Goal: Check status: Check status

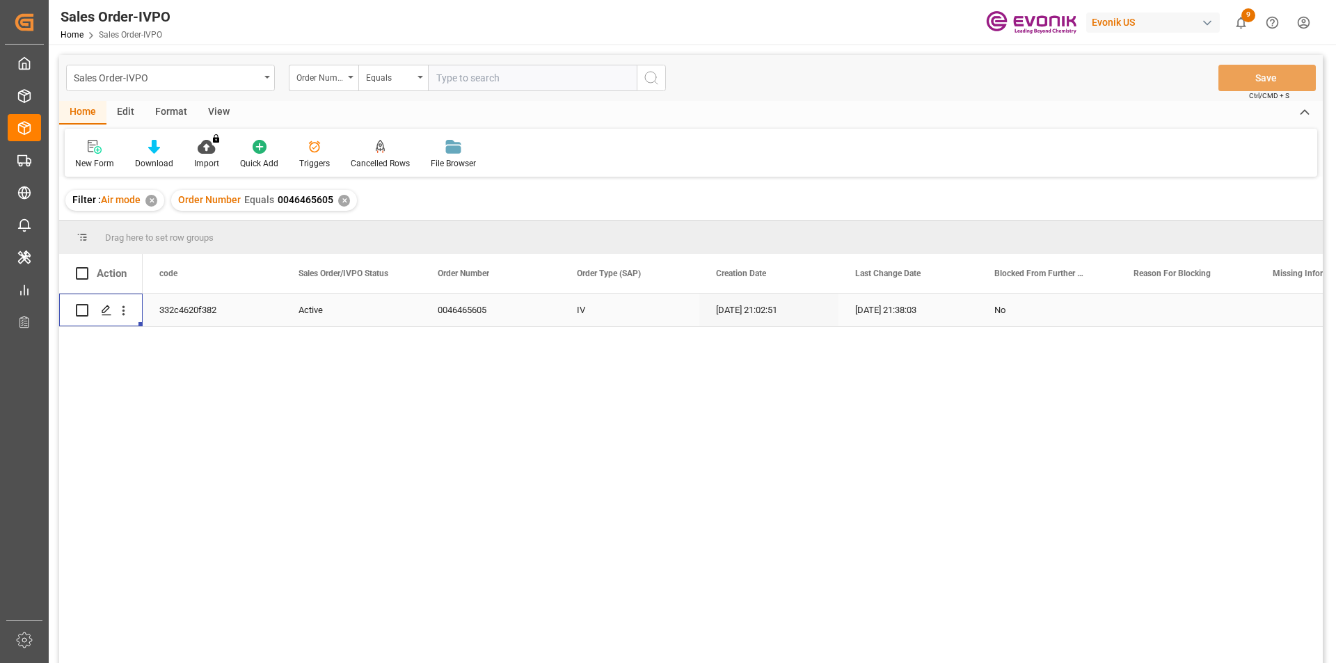
click at [341, 198] on div "✕" at bounding box center [344, 201] width 12 height 12
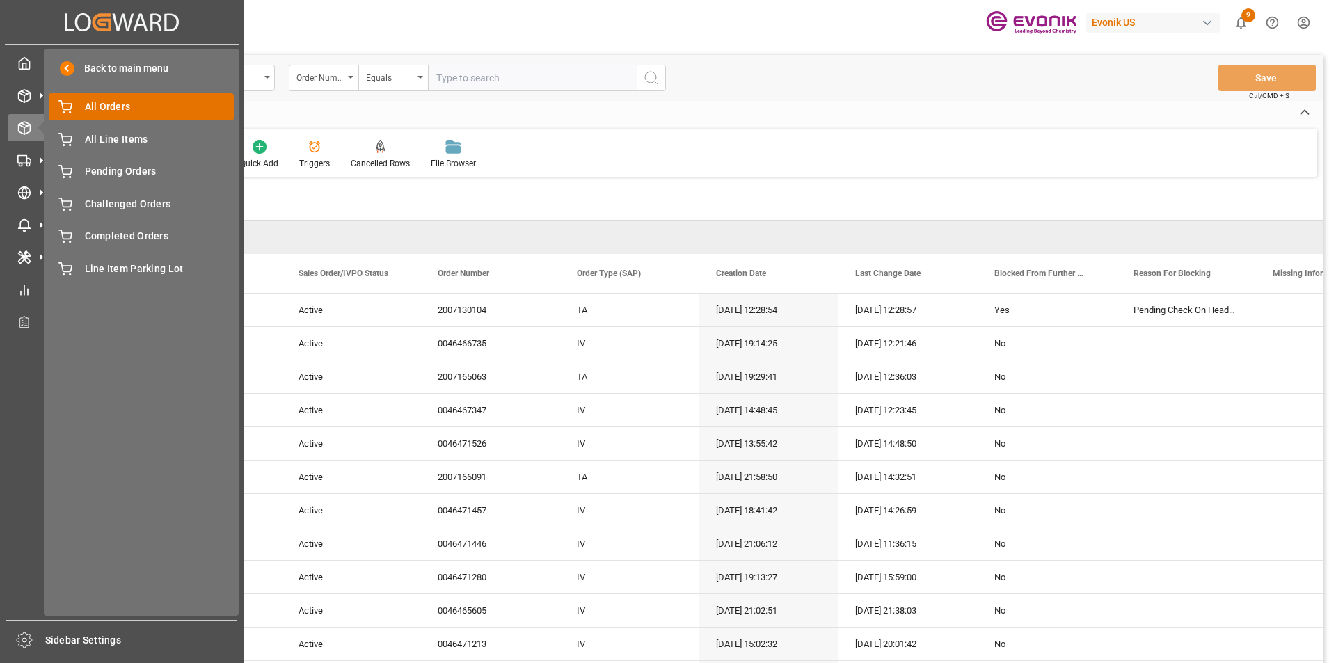
click at [114, 105] on span "All Orders" at bounding box center [160, 106] width 150 height 15
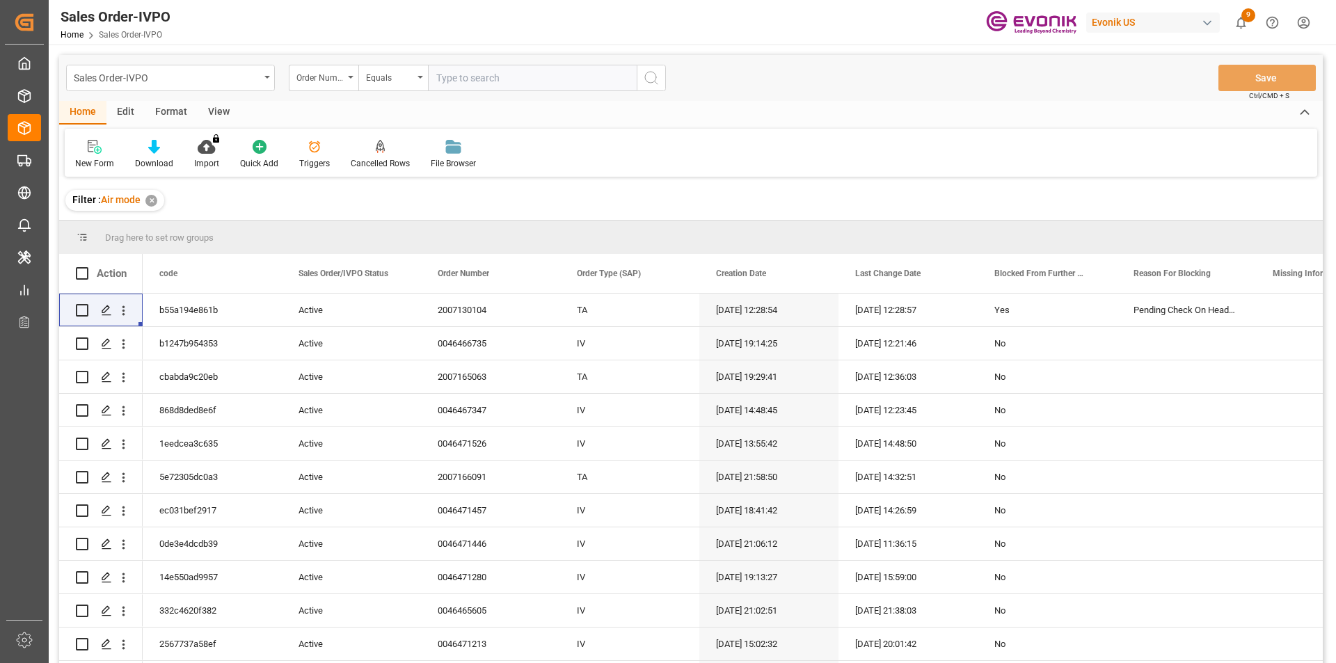
click at [485, 74] on input "text" at bounding box center [532, 78] width 209 height 26
paste input "2007168074"
type input "2007168074"
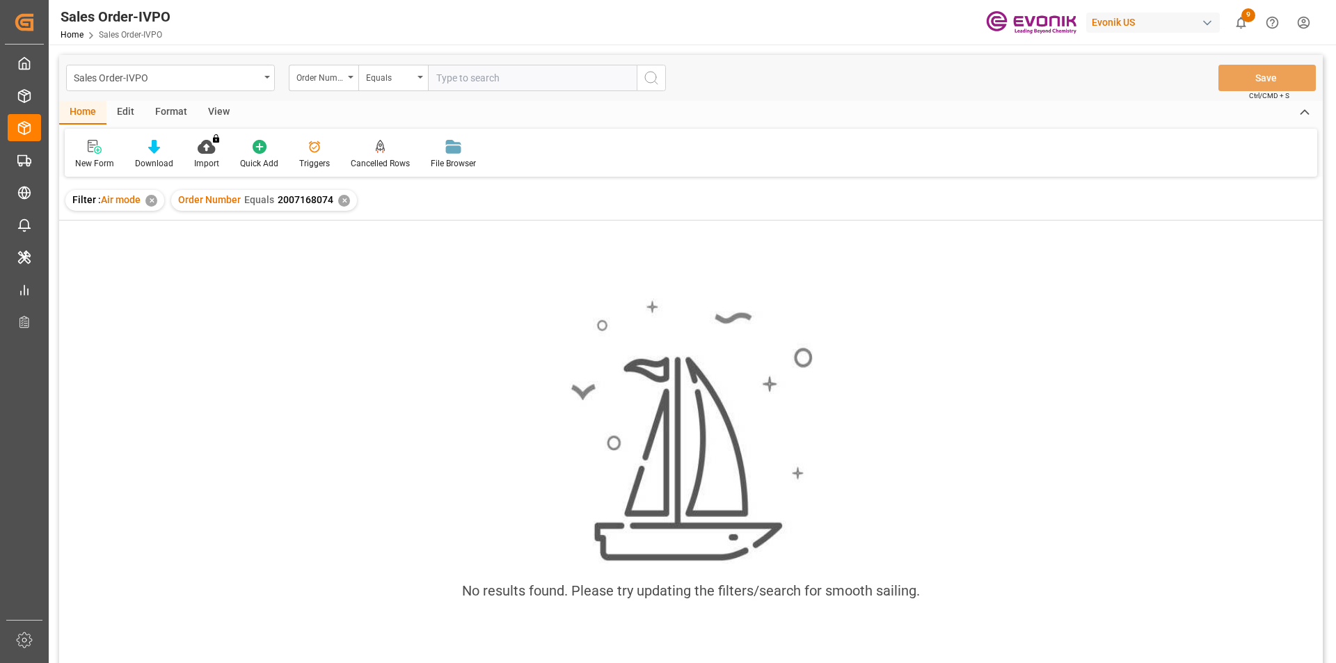
click at [342, 200] on div "✕" at bounding box center [344, 201] width 12 height 12
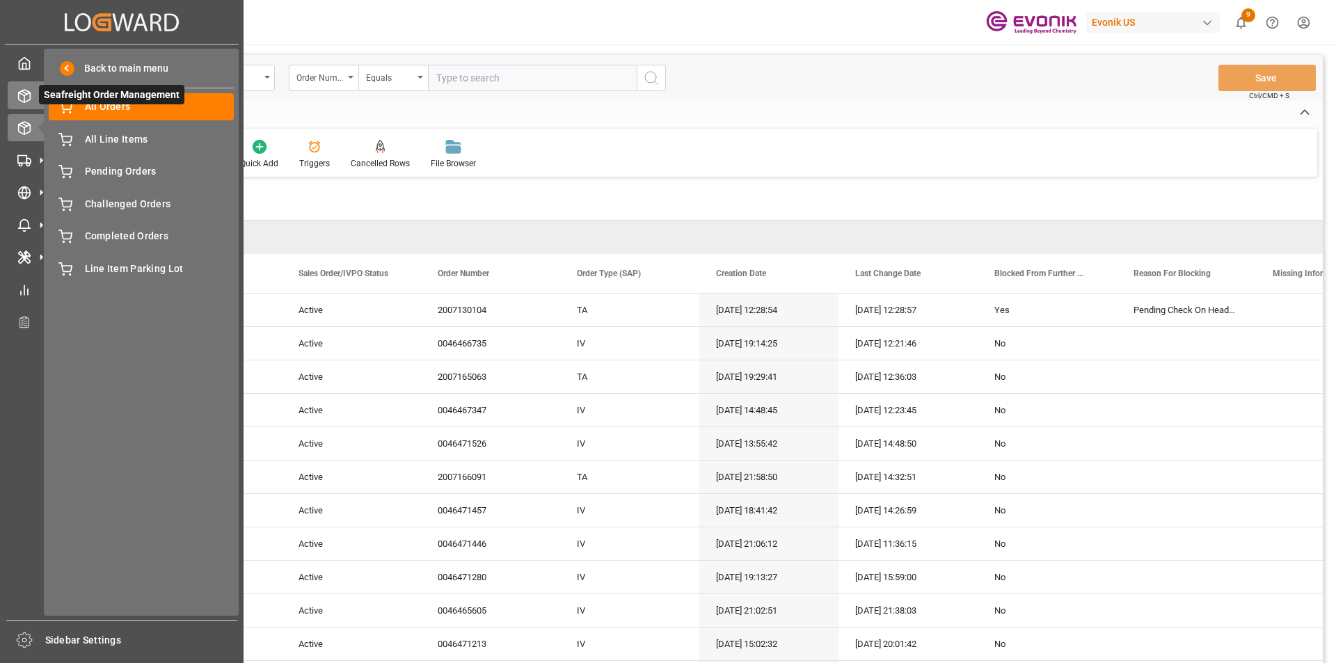
click at [23, 98] on icon at bounding box center [24, 96] width 14 height 14
click at [141, 109] on span "All Orders" at bounding box center [160, 106] width 150 height 15
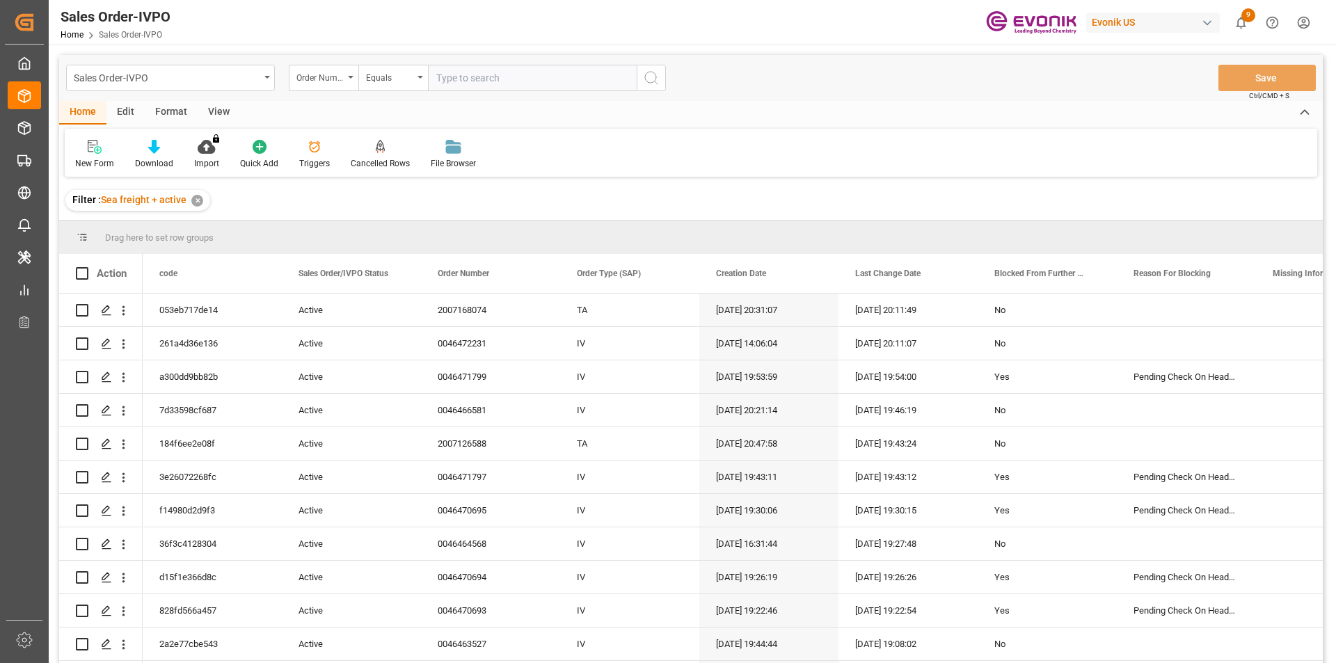
click at [504, 75] on input "text" at bounding box center [532, 78] width 209 height 26
paste input "2007168074"
type input "2007168074"
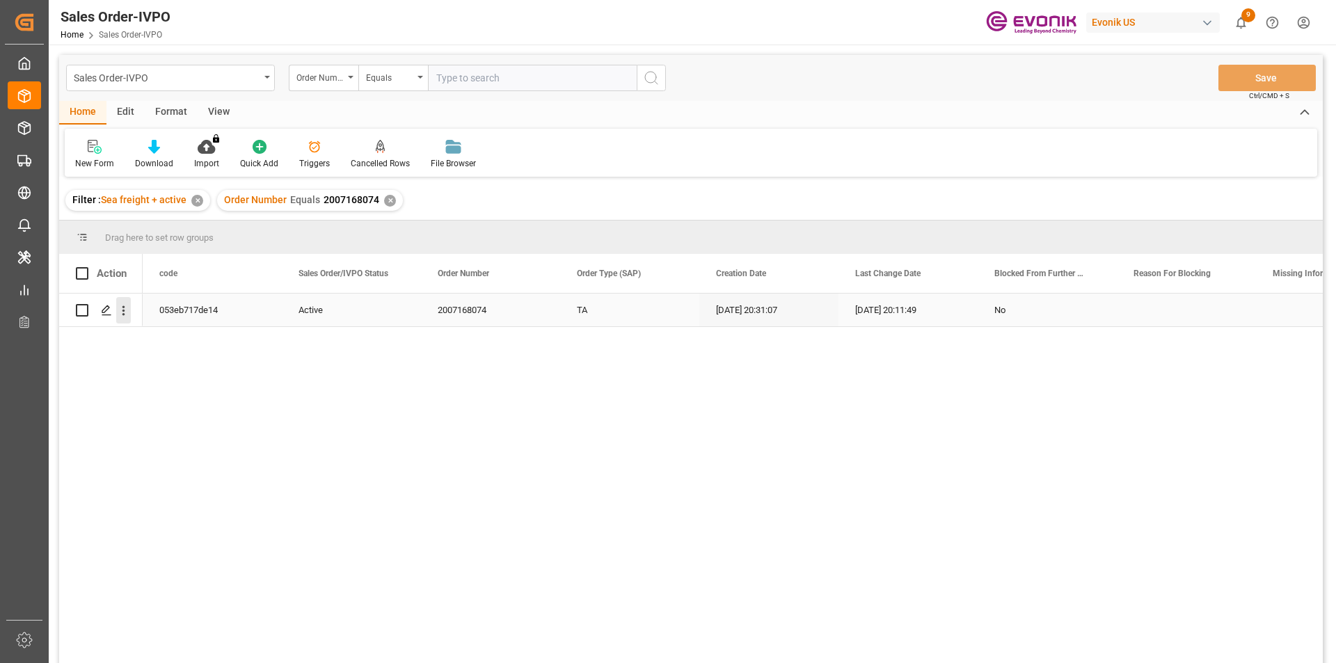
click at [122, 317] on icon "open menu" at bounding box center [123, 310] width 15 height 15
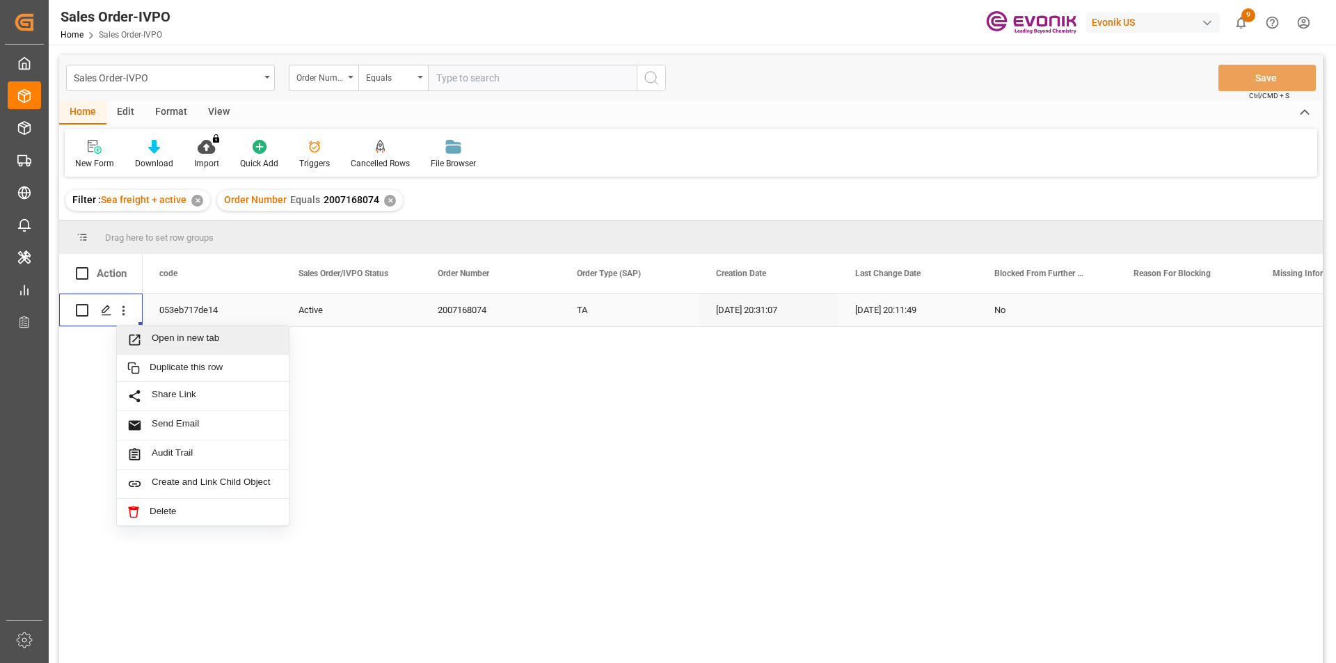
click at [214, 340] on span "Open in new tab" at bounding box center [215, 340] width 127 height 15
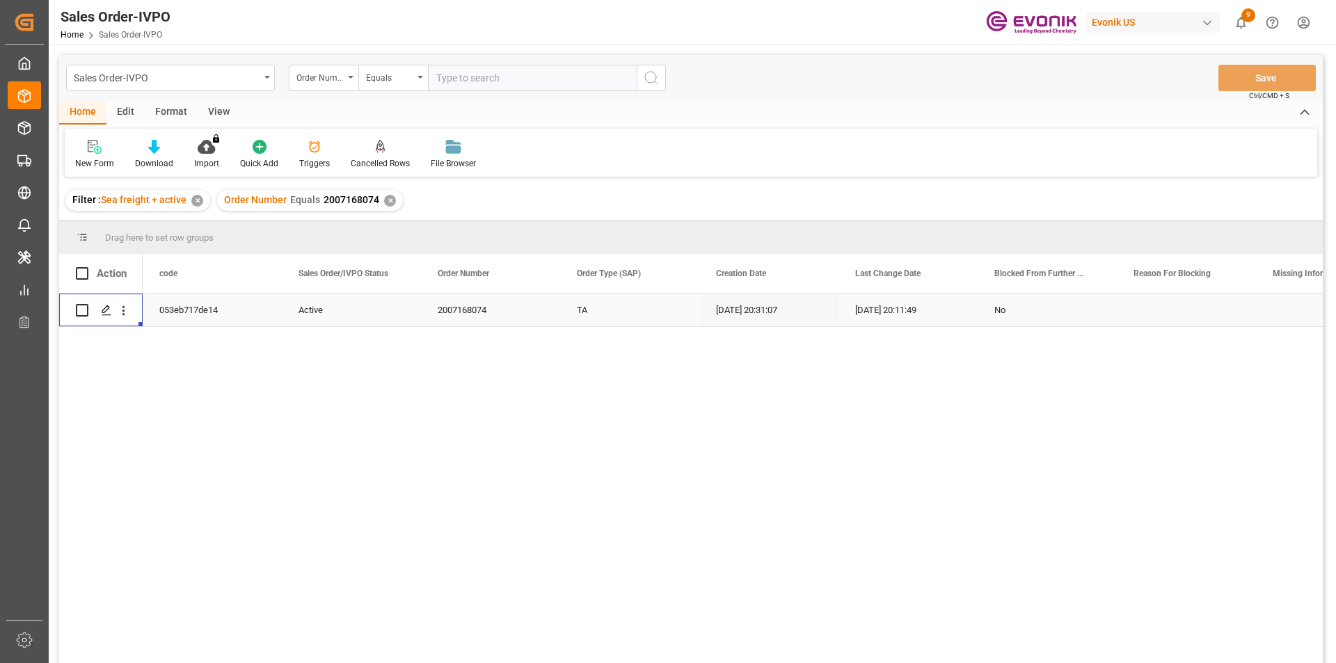
click at [385, 201] on div "✕" at bounding box center [390, 201] width 12 height 12
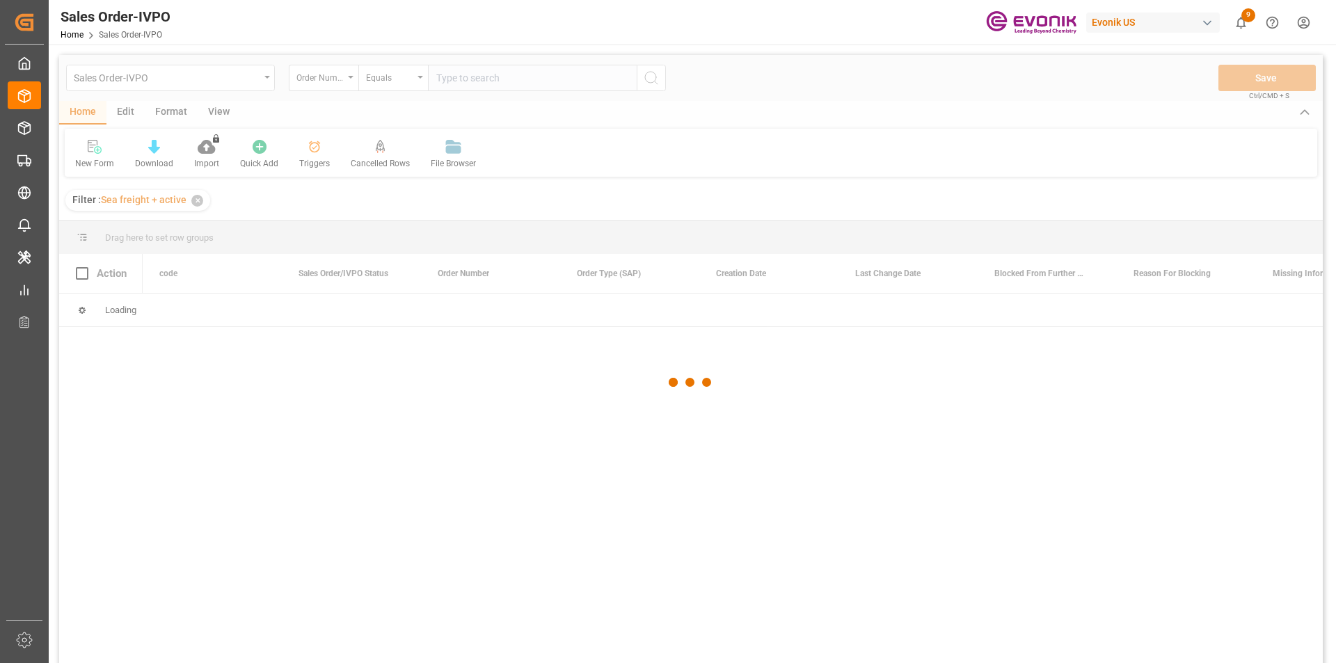
click at [485, 86] on div at bounding box center [690, 382] width 1263 height 655
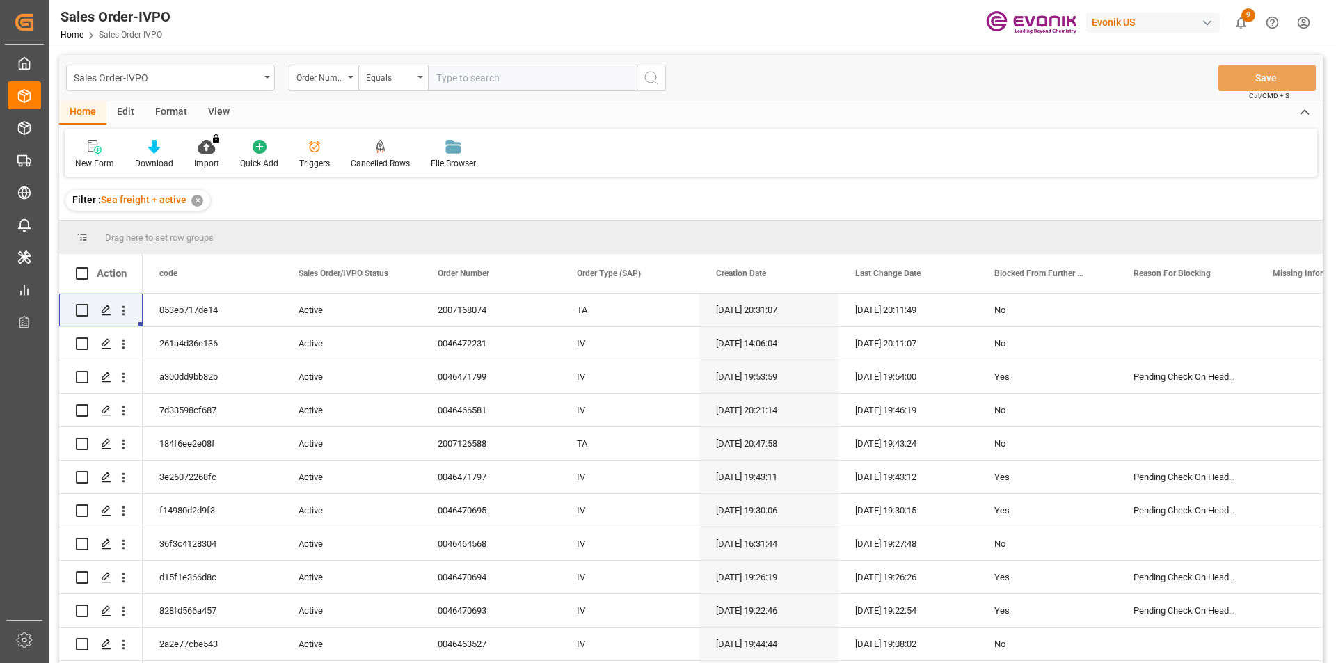
click at [493, 78] on input "text" at bounding box center [532, 78] width 209 height 26
paste input "2007054875"
type input "2007054875"
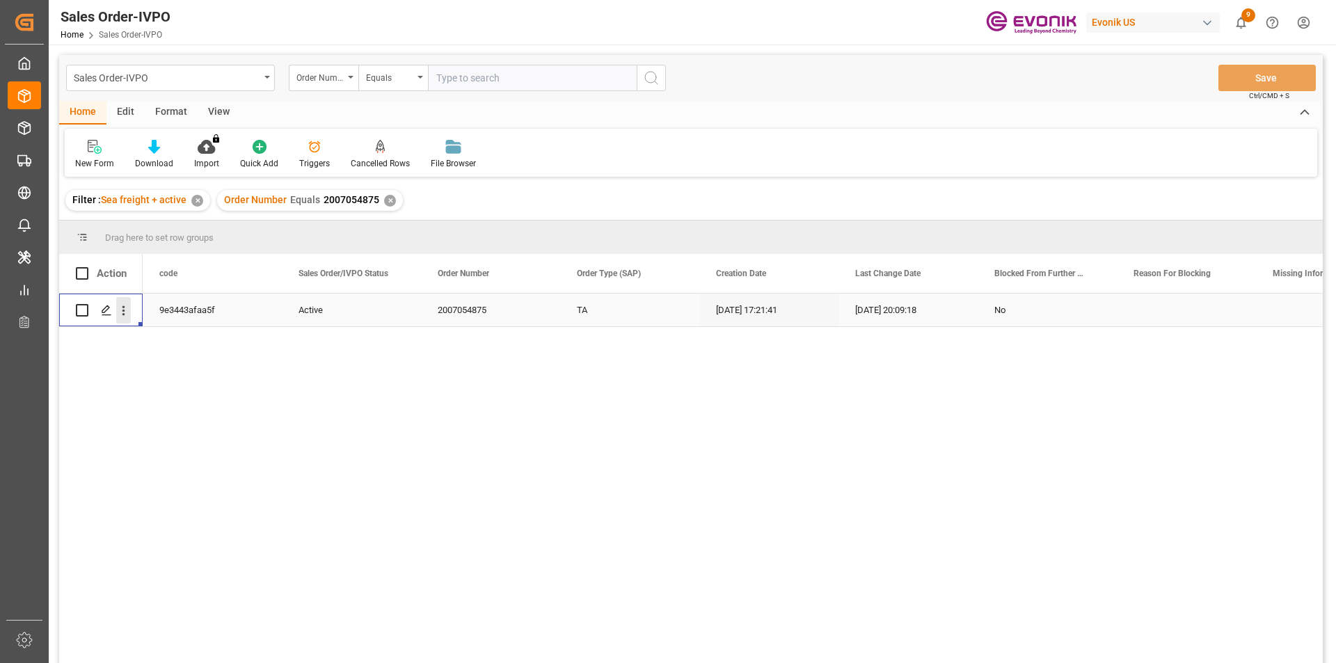
click at [124, 313] on icon "open menu" at bounding box center [123, 310] width 15 height 15
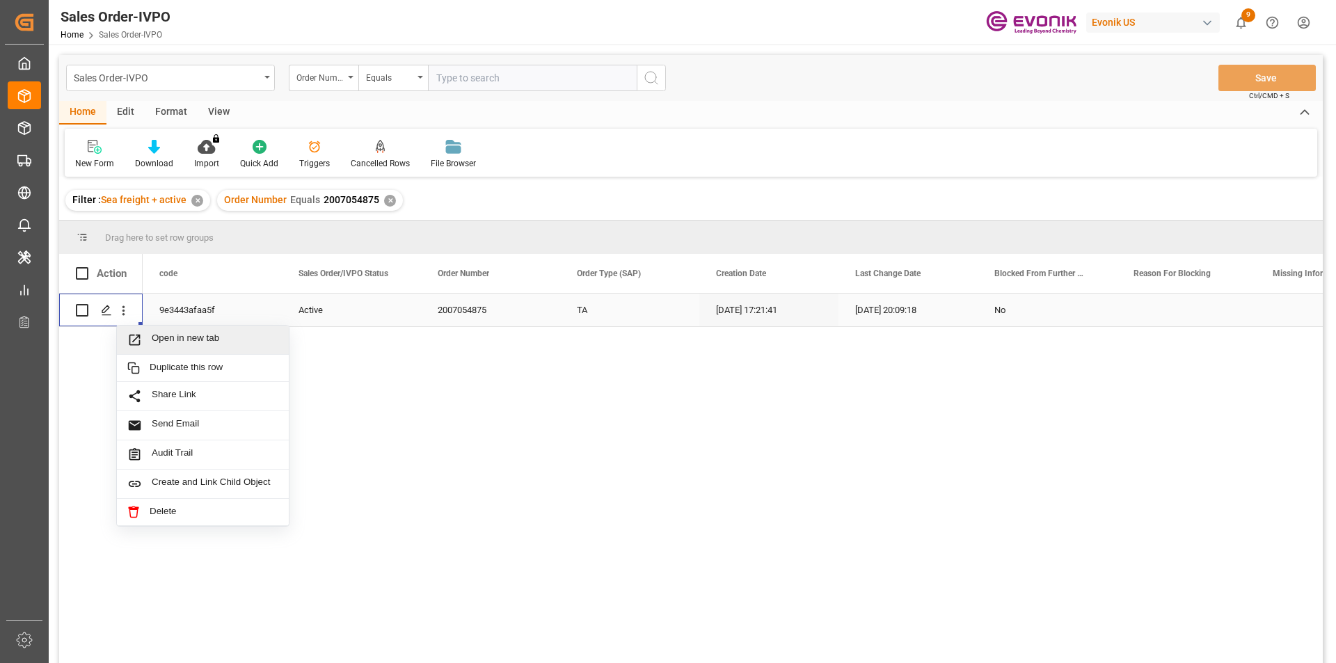
click at [212, 342] on span "Open in new tab" at bounding box center [215, 340] width 127 height 15
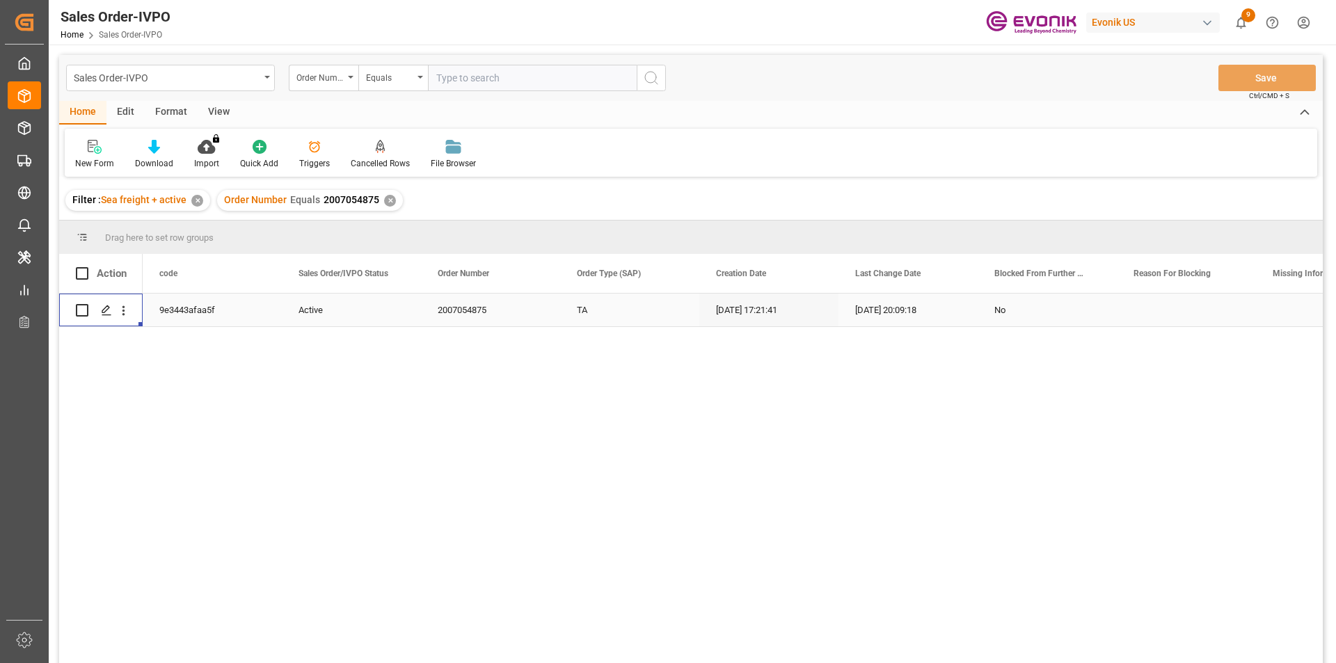
click at [388, 201] on div "✕" at bounding box center [390, 201] width 12 height 12
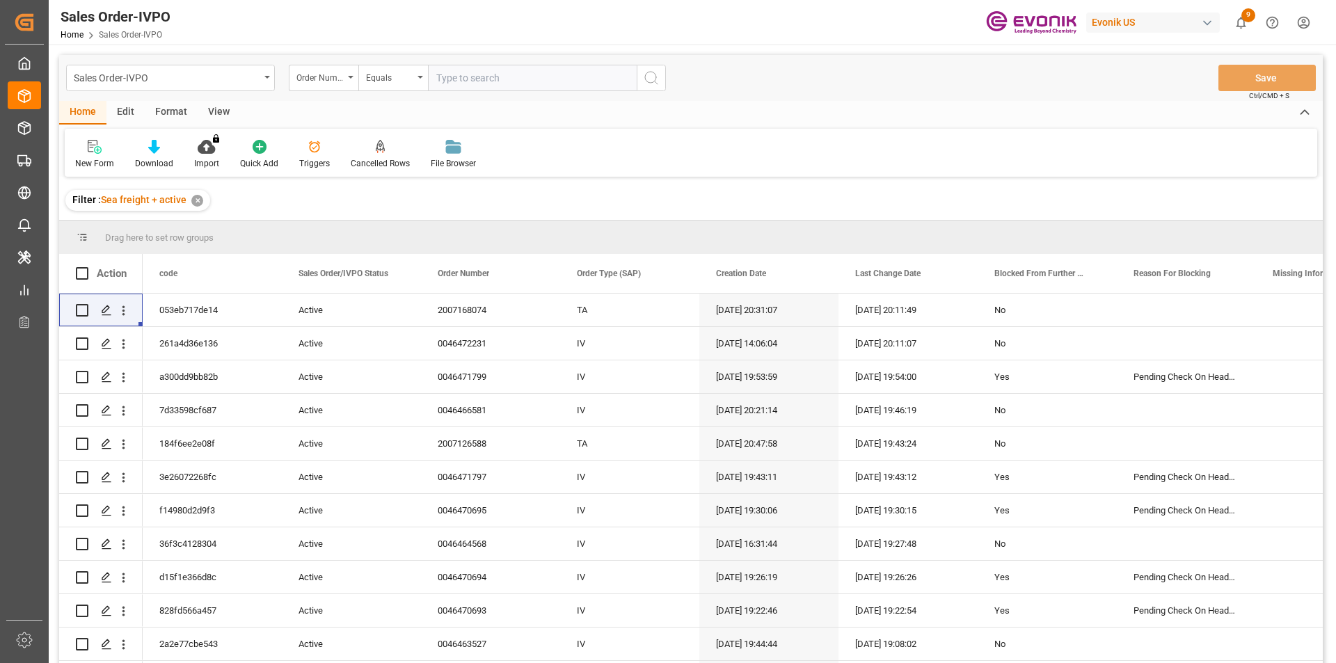
click at [496, 76] on input "text" at bounding box center [532, 78] width 209 height 26
paste input "2007119820"
type input "2007119820"
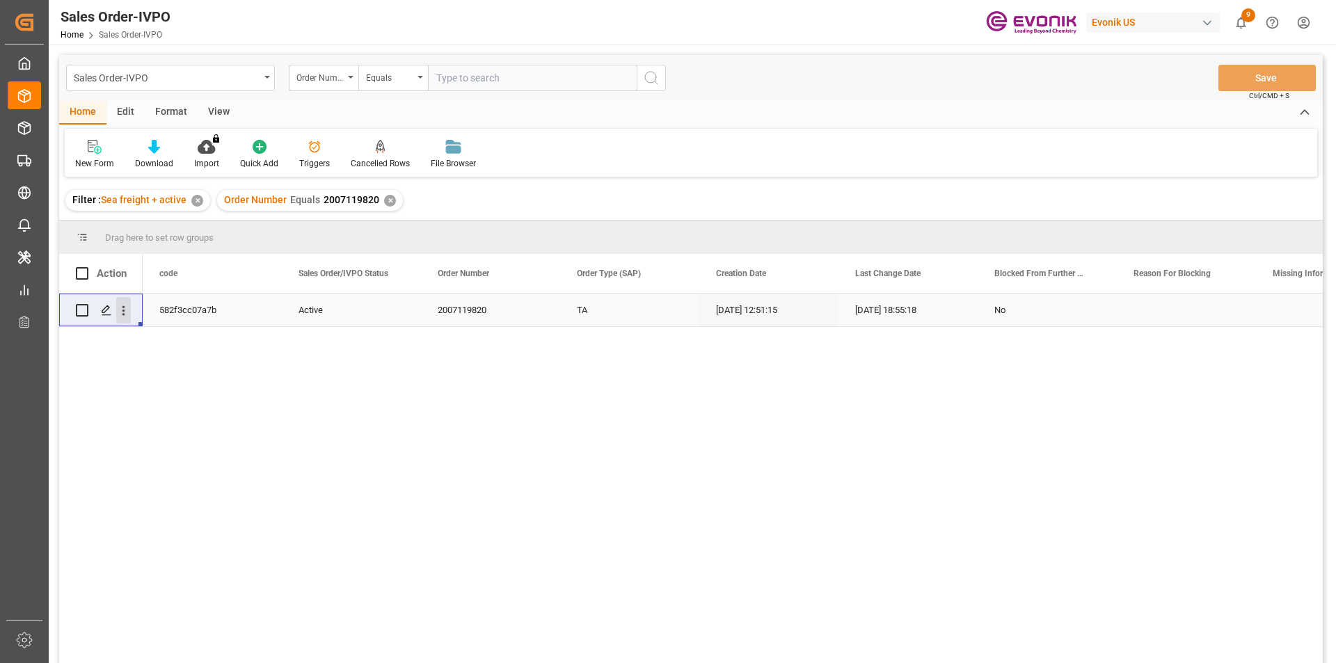
click at [117, 310] on icon "open menu" at bounding box center [123, 310] width 15 height 15
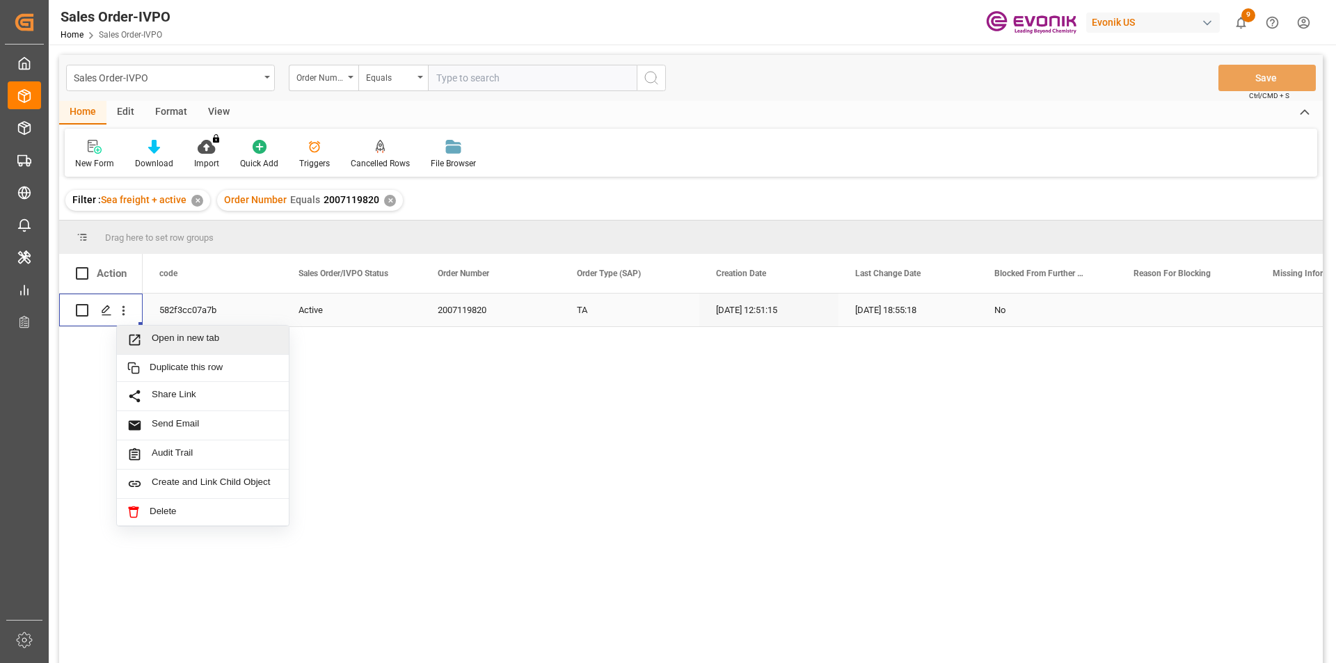
click at [193, 339] on span "Open in new tab" at bounding box center [215, 340] width 127 height 15
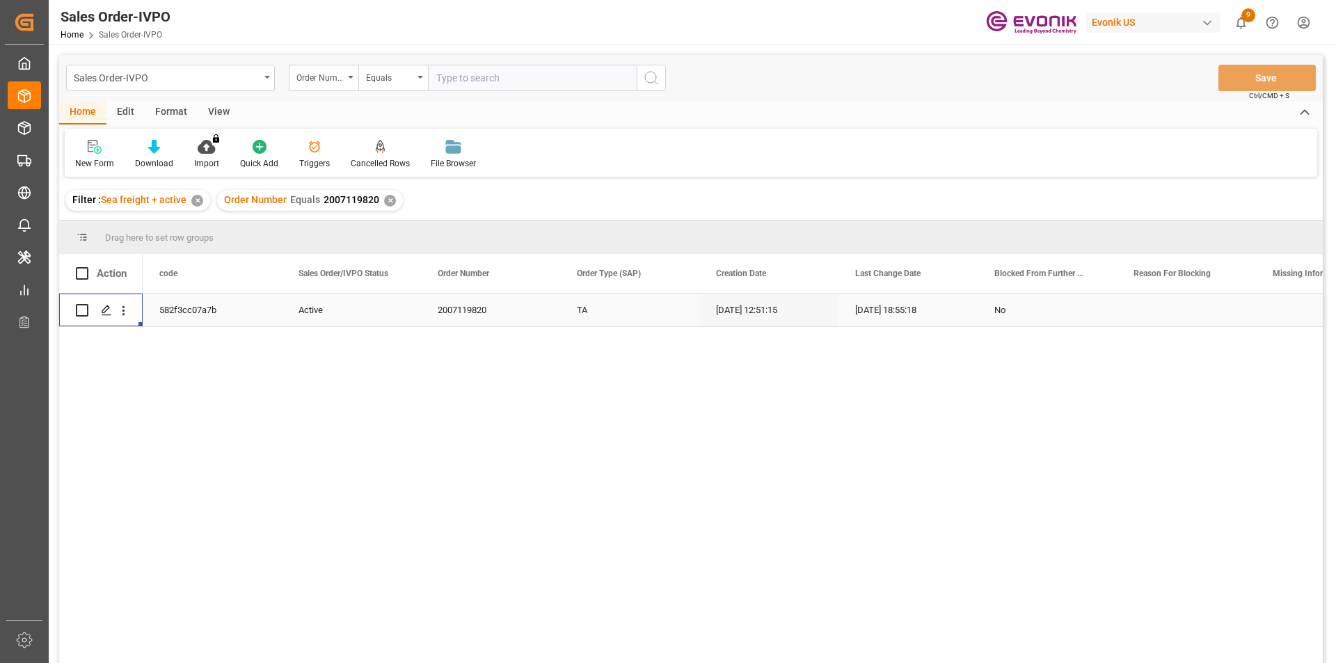
click at [549, 76] on input "text" at bounding box center [532, 78] width 209 height 26
paste input "2007119820"
type input "2007119820"
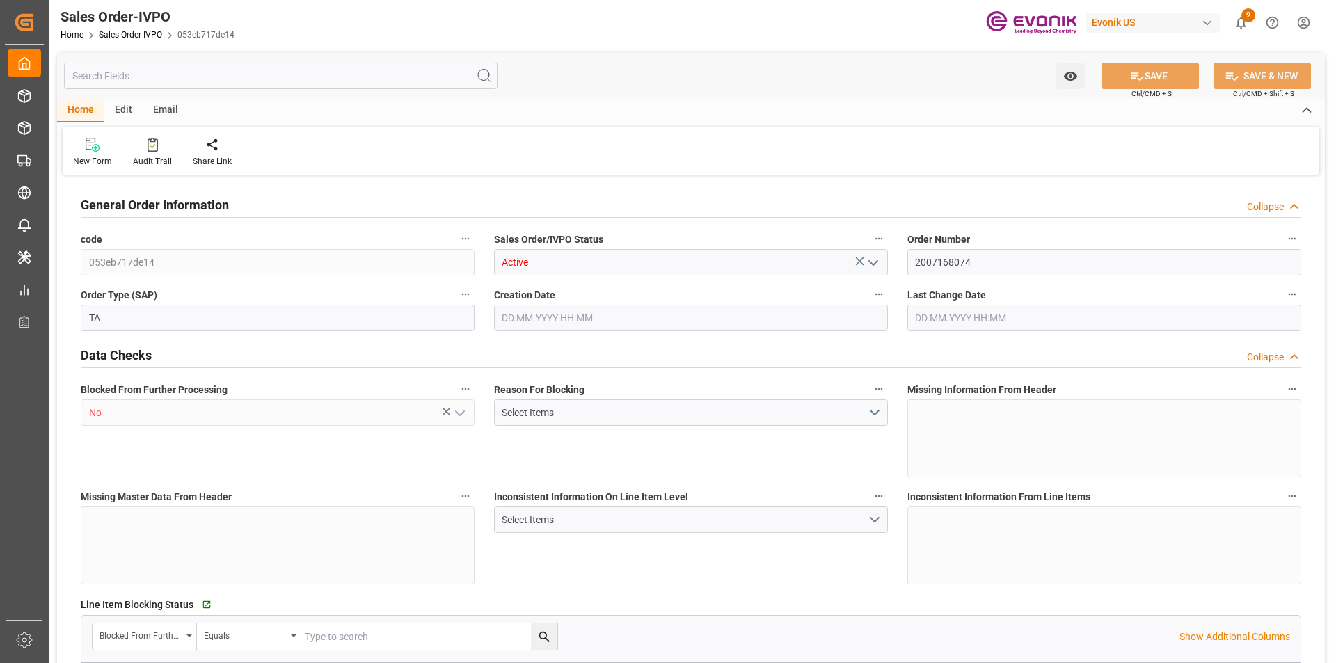
type input "UYMVD"
type input "0"
type input "1"
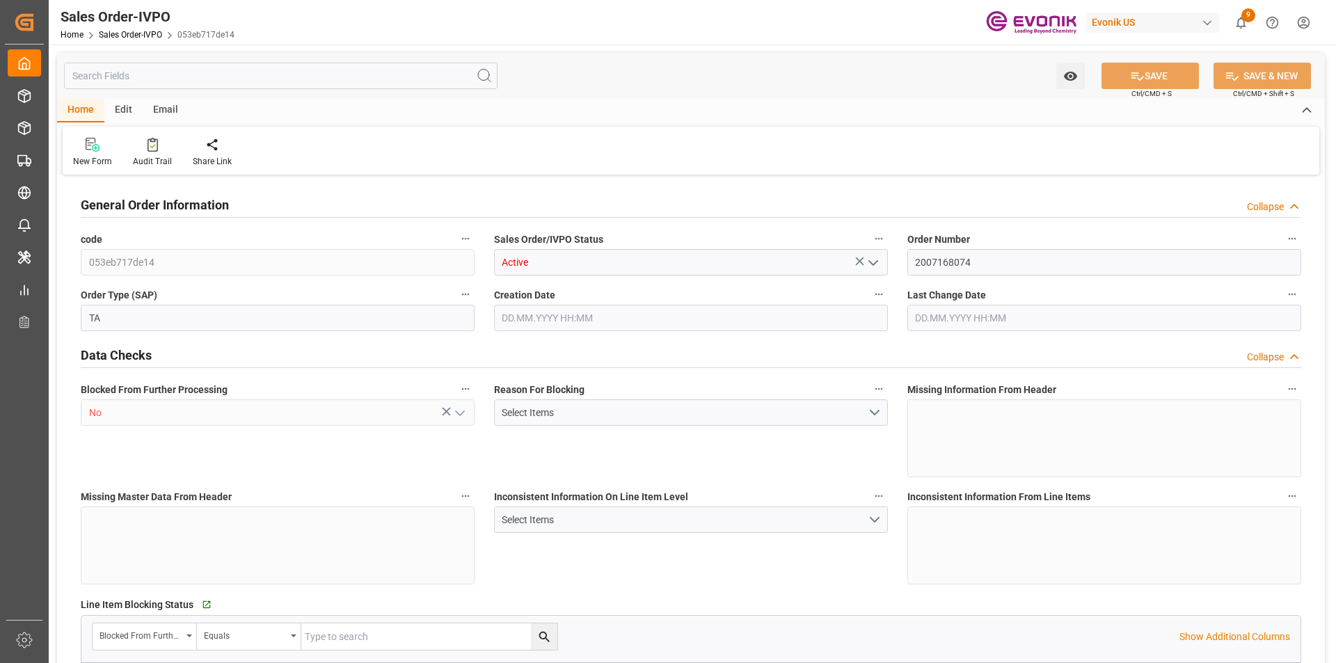
type input "4028.5"
type input "7.244"
type input "17000"
type input "30"
type input "04.09.2025 20:31"
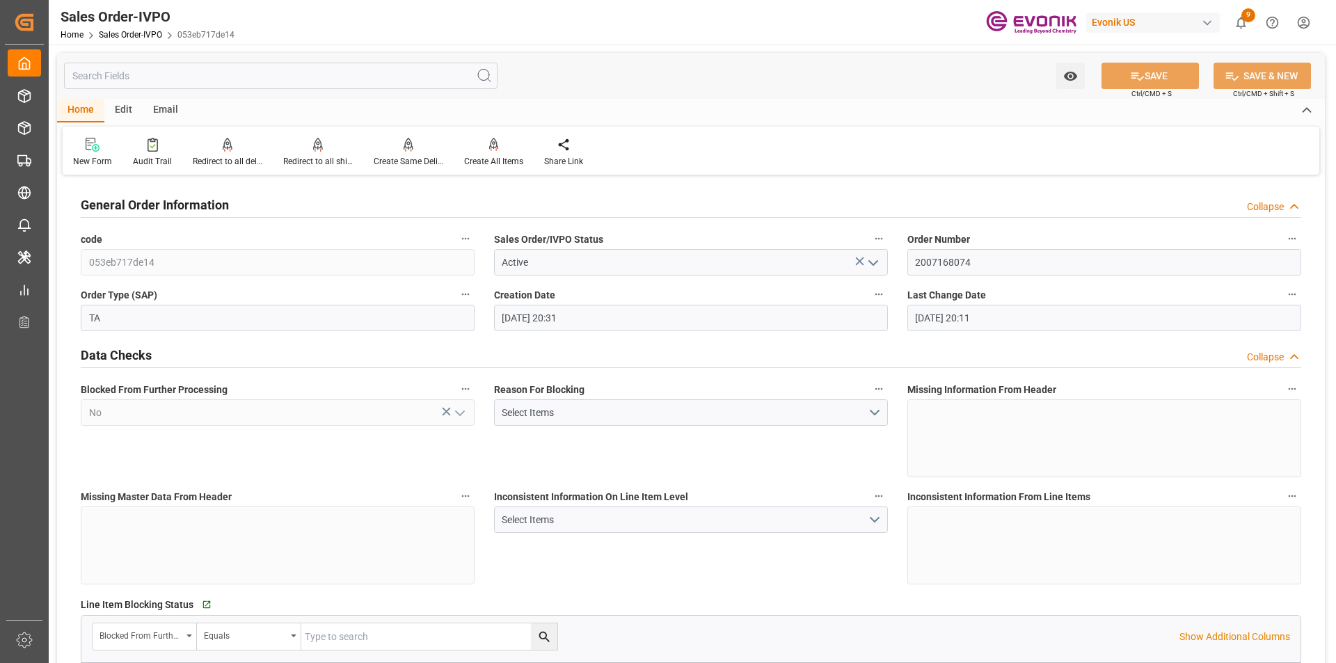
type input "09.09.2025 20:11"
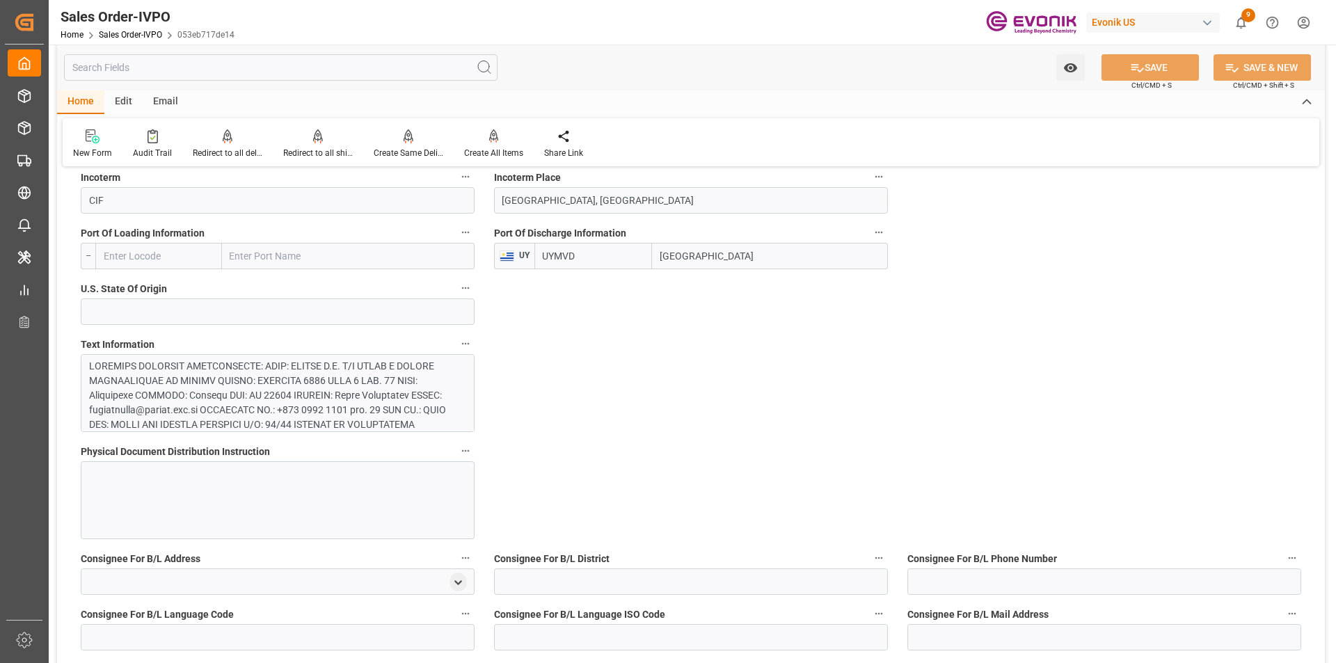
scroll to position [1183, 0]
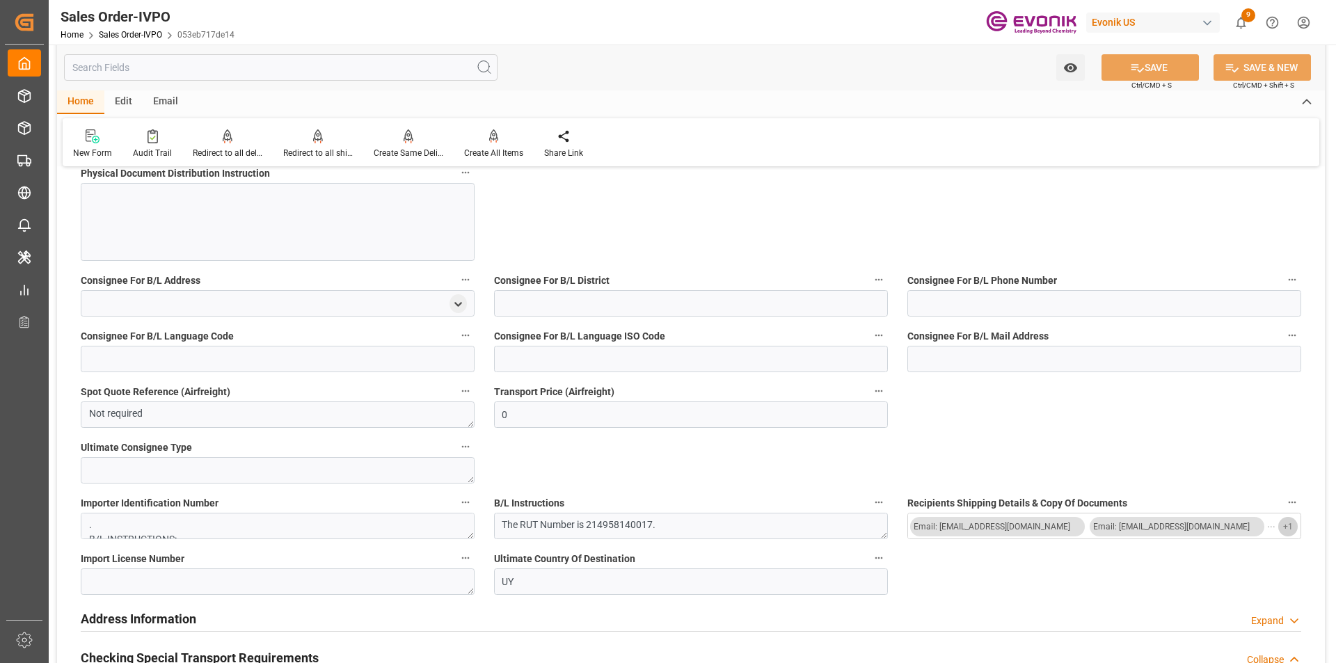
click at [1290, 533] on span "+ 1" at bounding box center [1288, 526] width 10 height 22
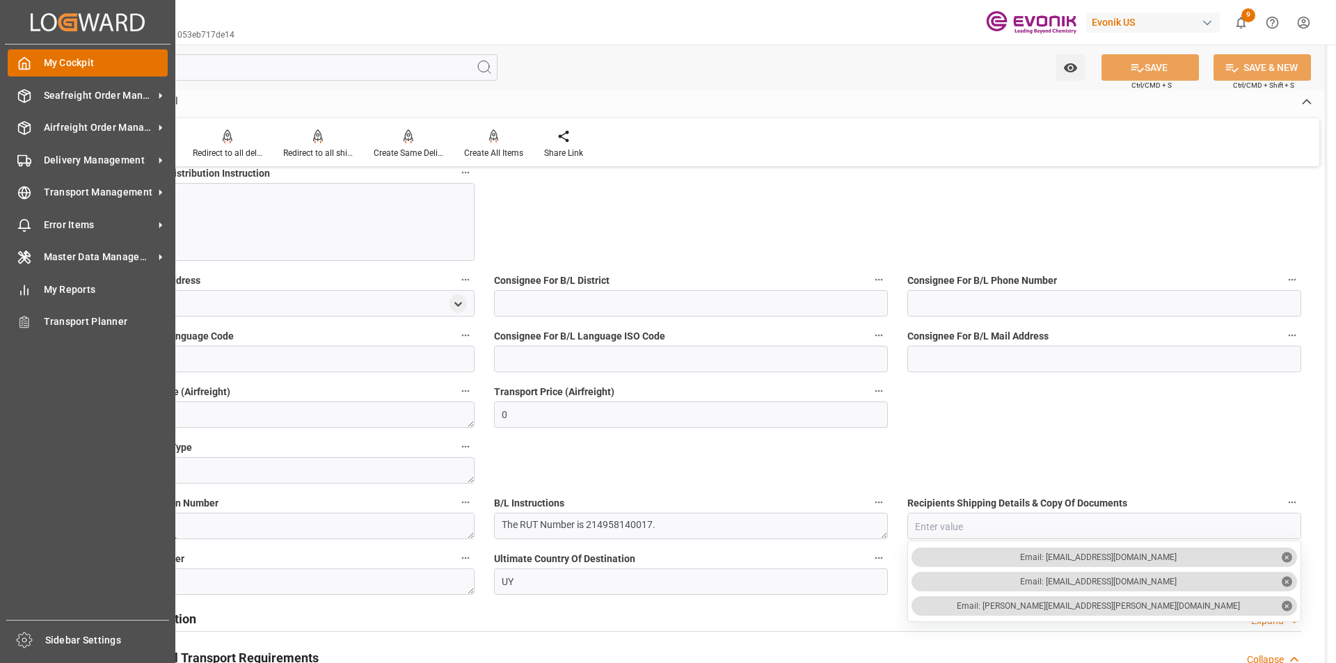
click at [23, 63] on polyline at bounding box center [24, 66] width 3 height 6
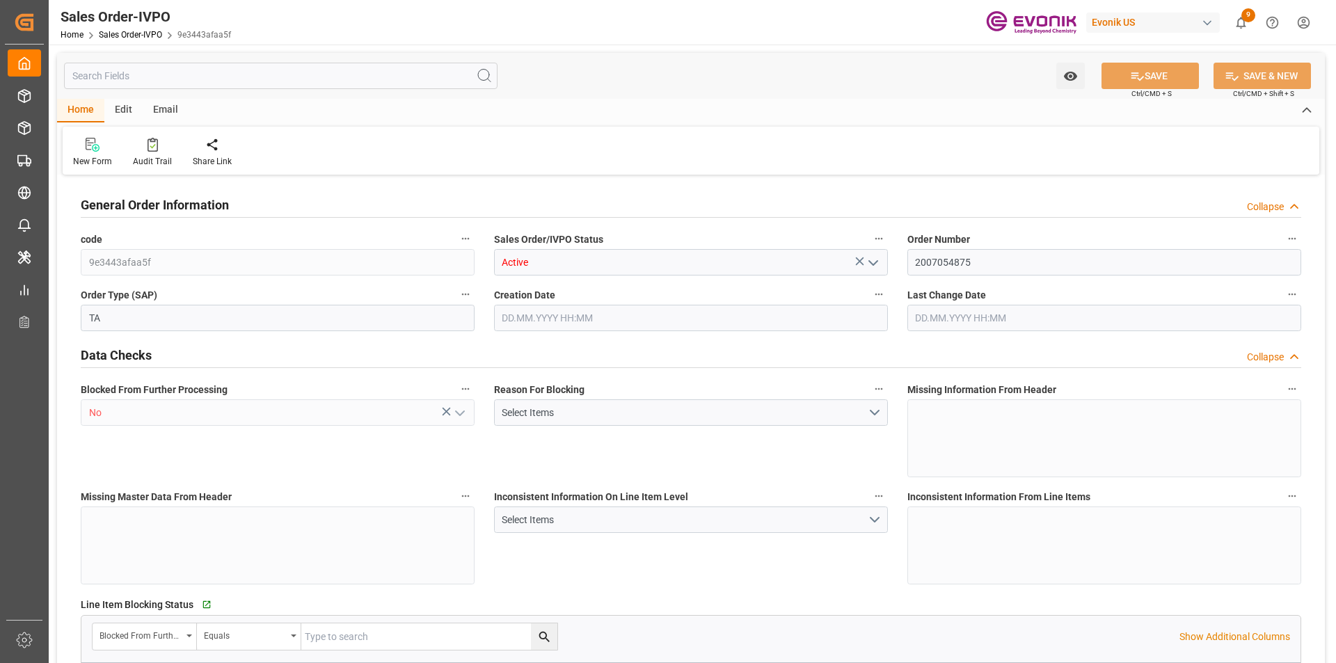
type input "TNTUN"
type input "0"
type input "2"
type input "3"
type input "2"
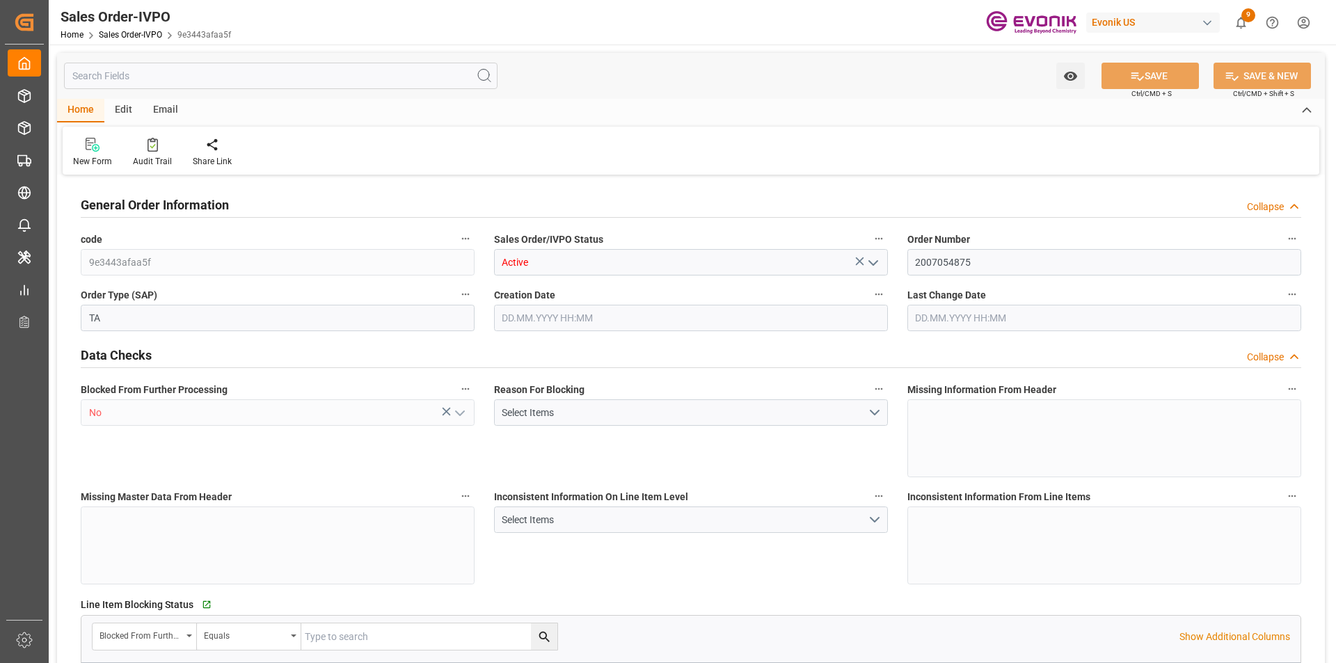
type input "39602.08"
type input "35.7032"
type input "34000"
type input "60"
type input "17.06.2025 17:21"
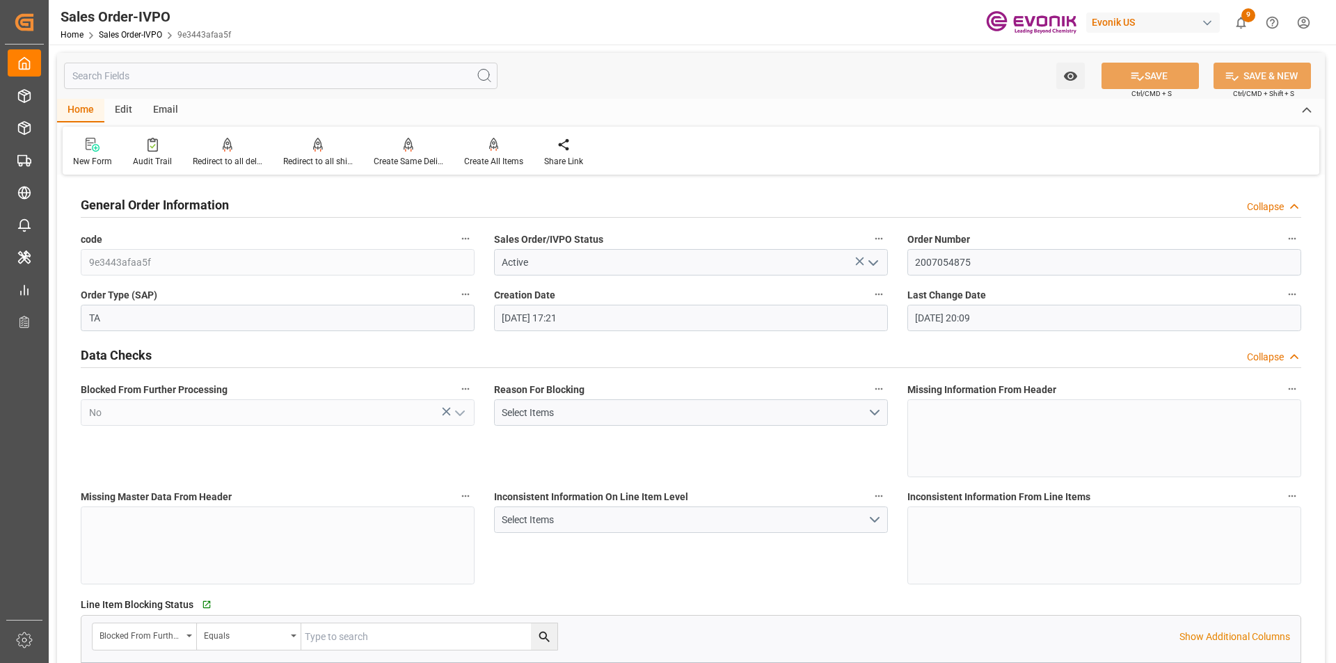
type input "11.08.2025 20:09"
type input "NZAKL"
type input "0"
type input "1"
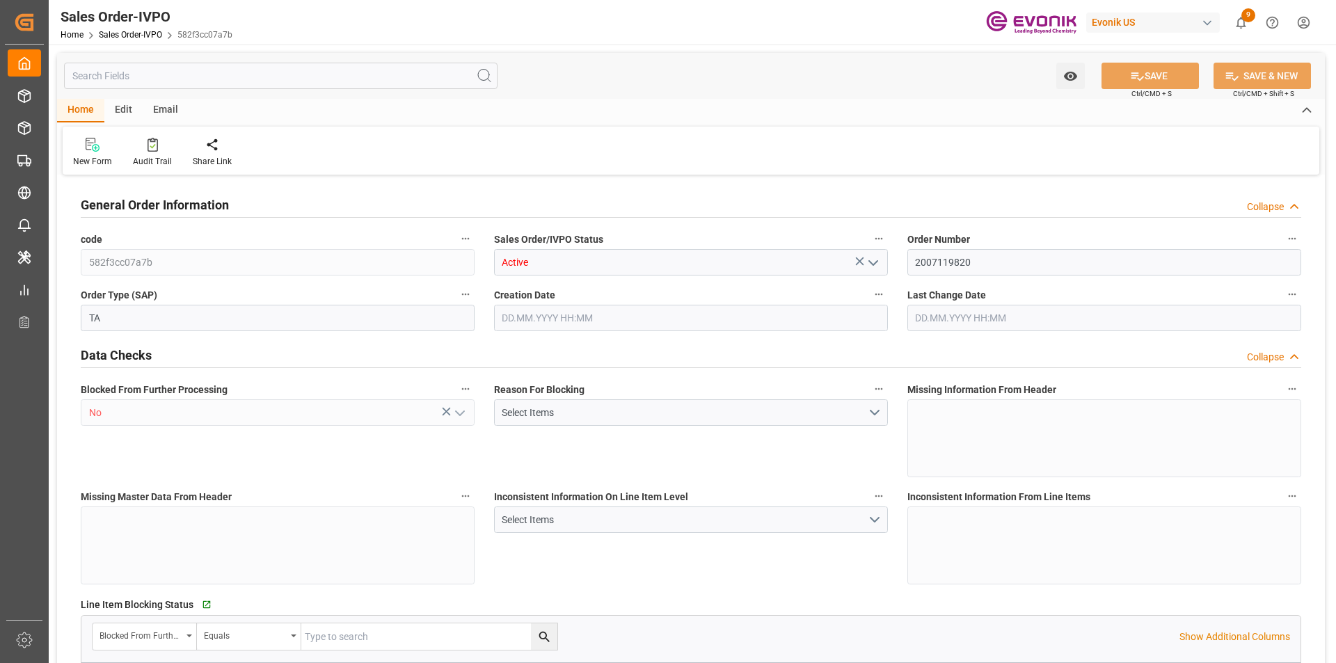
type input "3650.8"
type input "[DATE] 12:51"
type input "[DATE] 18:55"
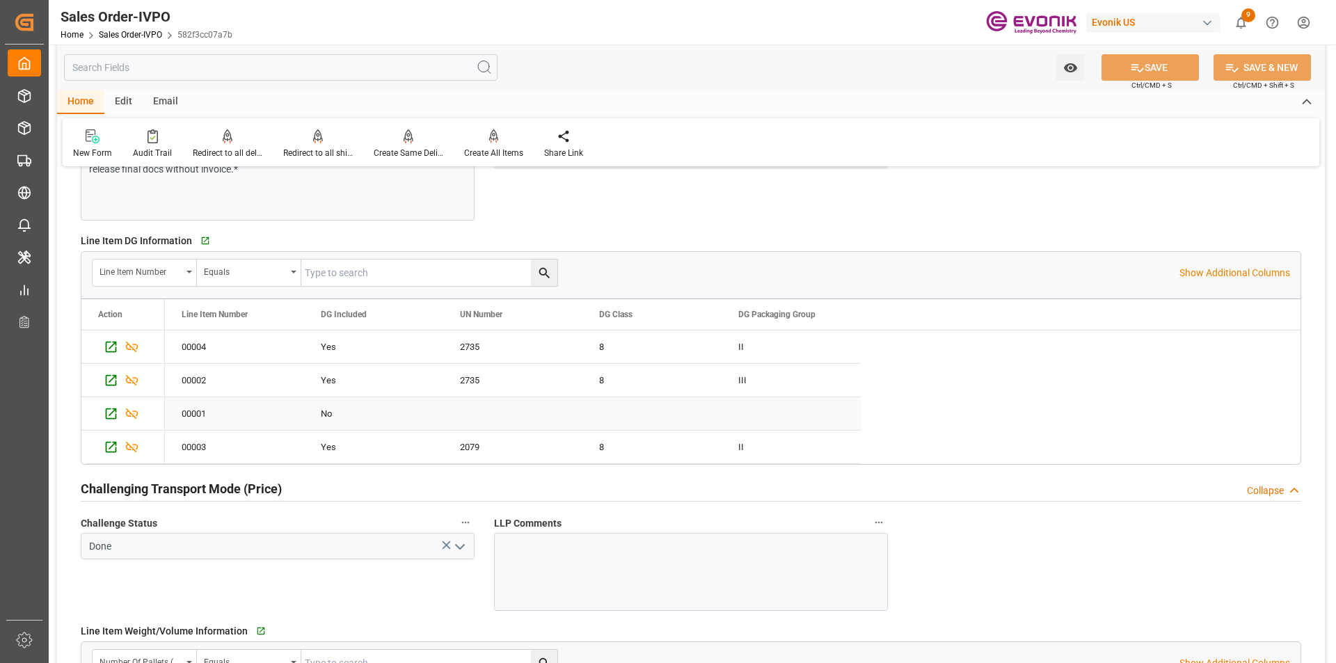
scroll to position [2156, 0]
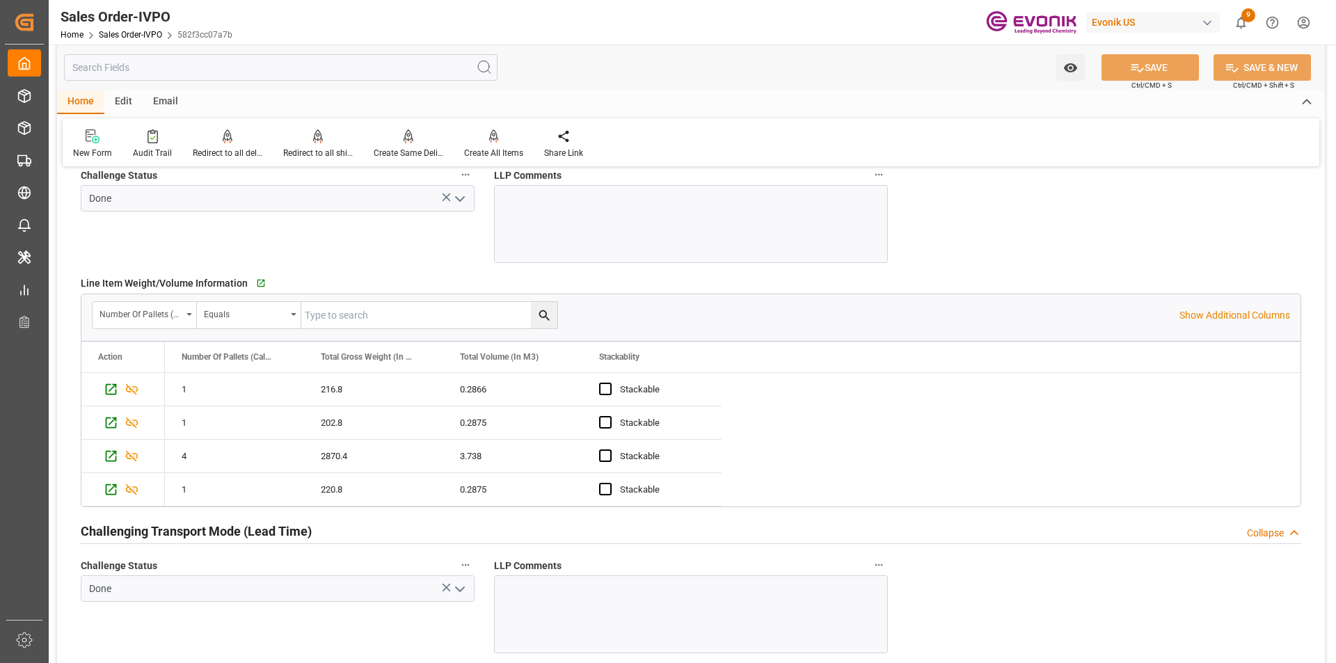
click at [186, 67] on input "text" at bounding box center [280, 67] width 433 height 26
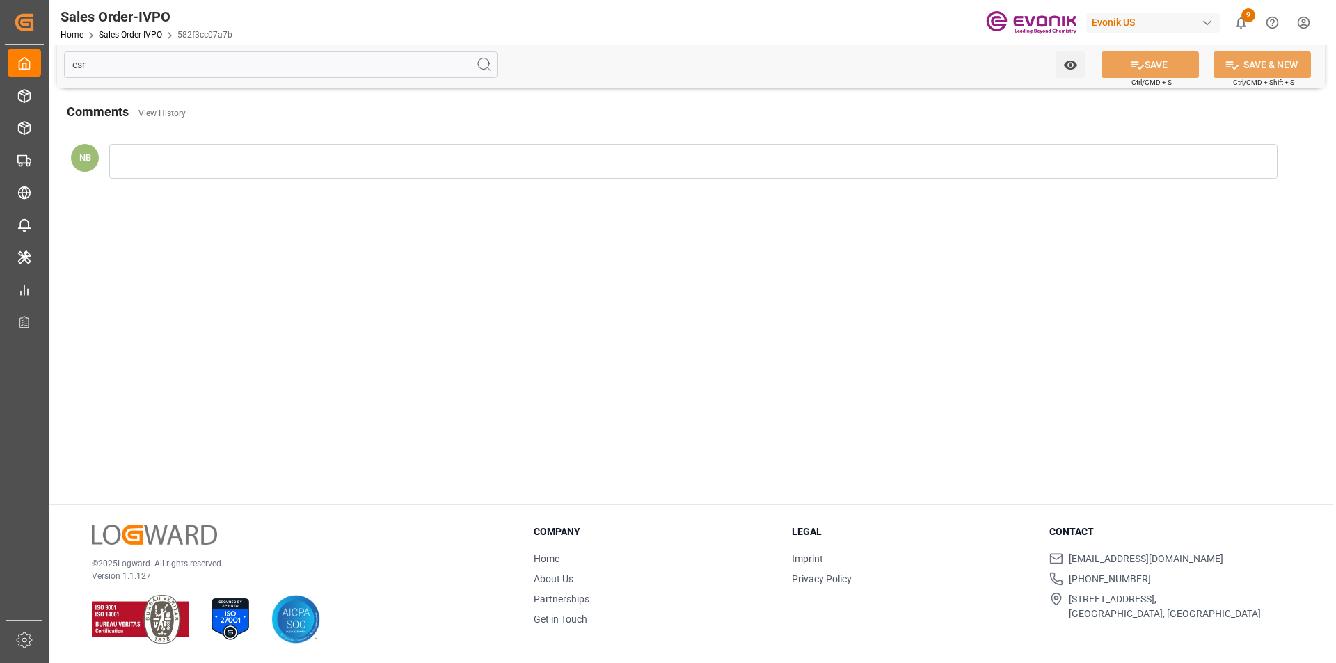
scroll to position [151, 0]
type input "csr"
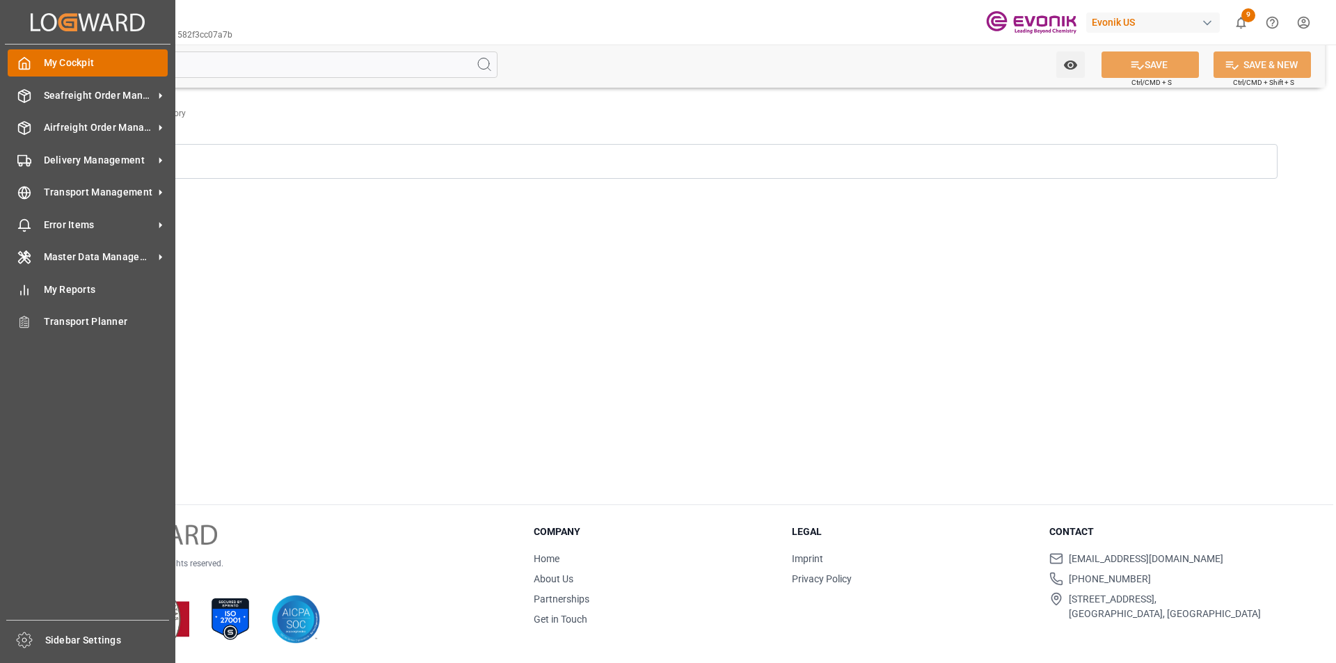
drag, startPoint x: 222, startPoint y: 58, endPoint x: 22, endPoint y: 60, distance: 199.7
click at [22, 60] on div "Created by potrace 1.15, written by [PERSON_NAME] [DATE]-[DATE] Created by potr…" at bounding box center [668, 331] width 1336 height 663
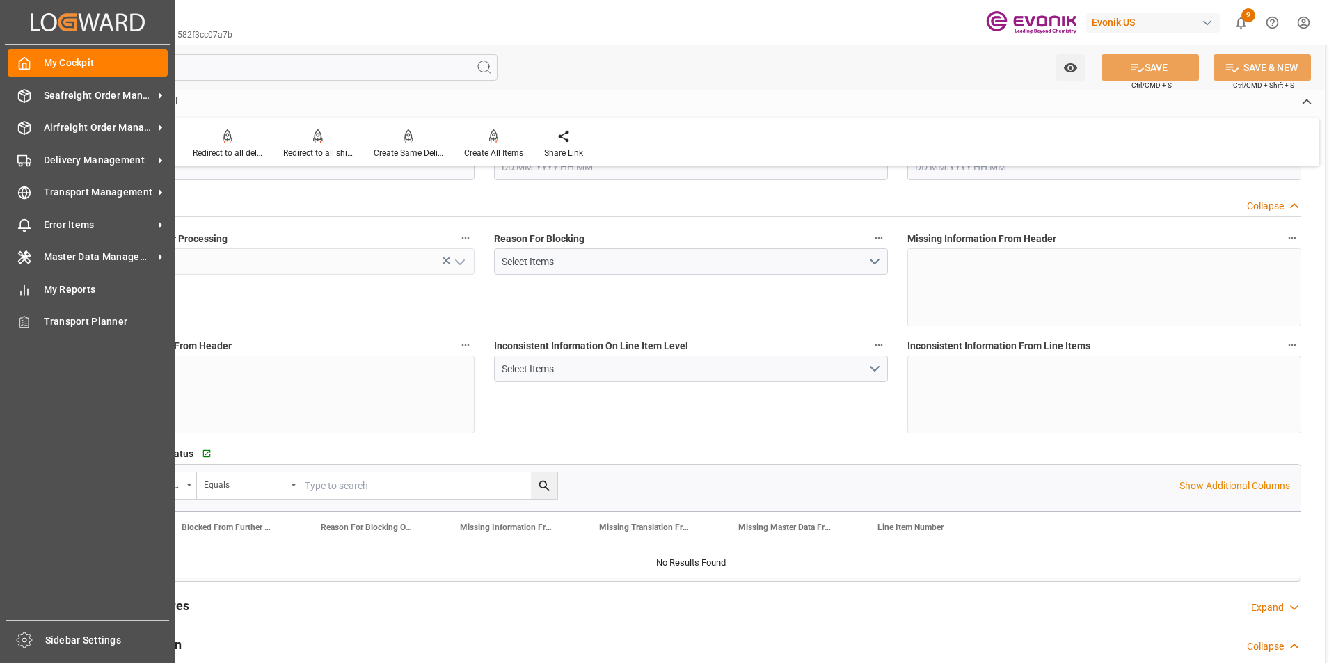
type input "NZAKL"
type input "0"
type input "1"
type input "3650.8"
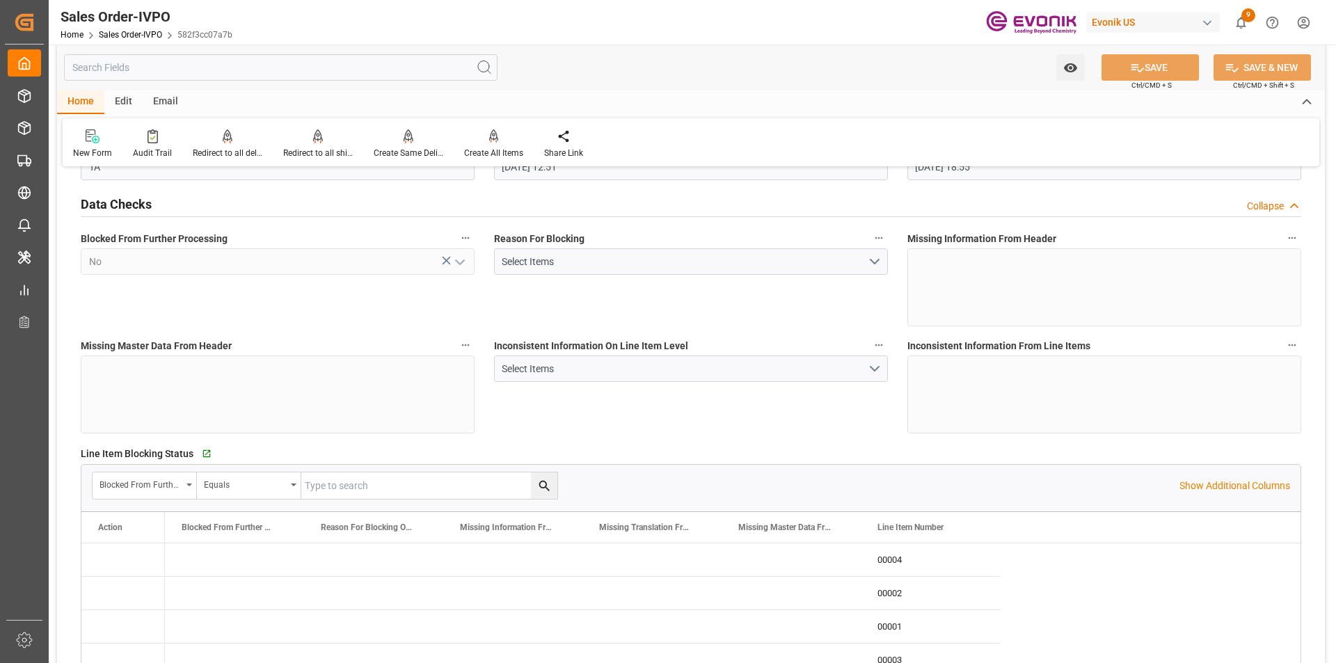
type input "[DATE] 12:51"
type input "[DATE] 18:55"
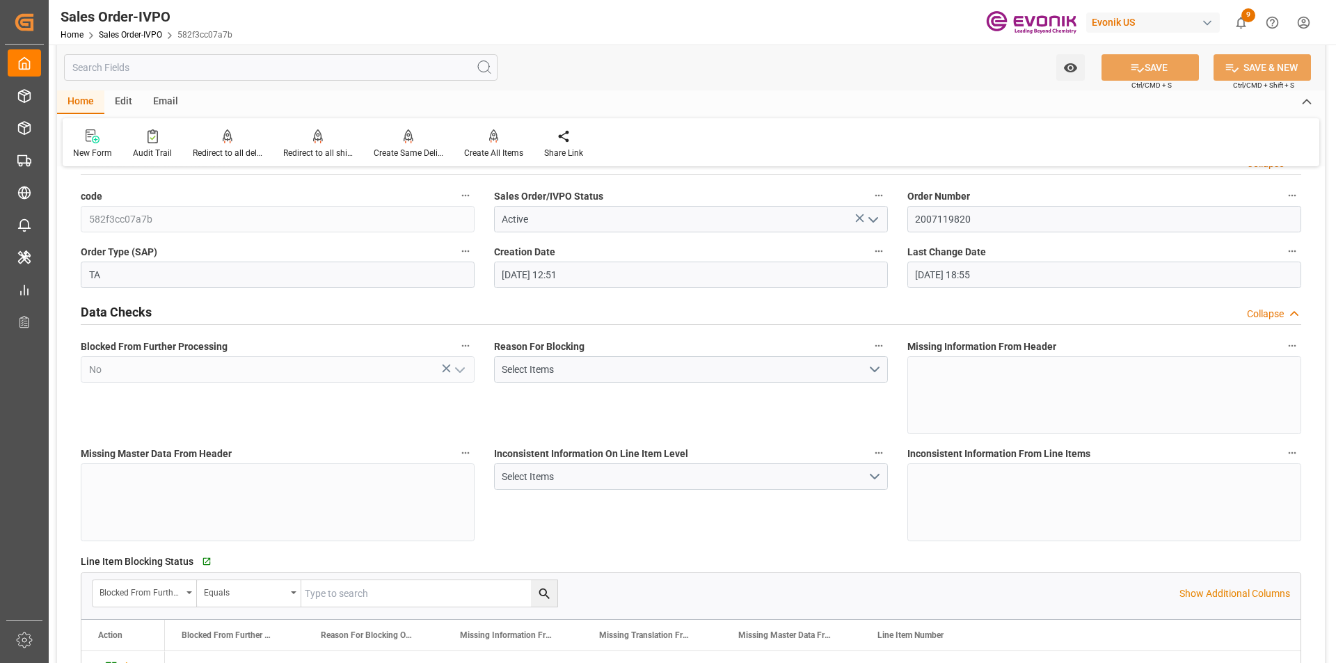
scroll to position [0, 0]
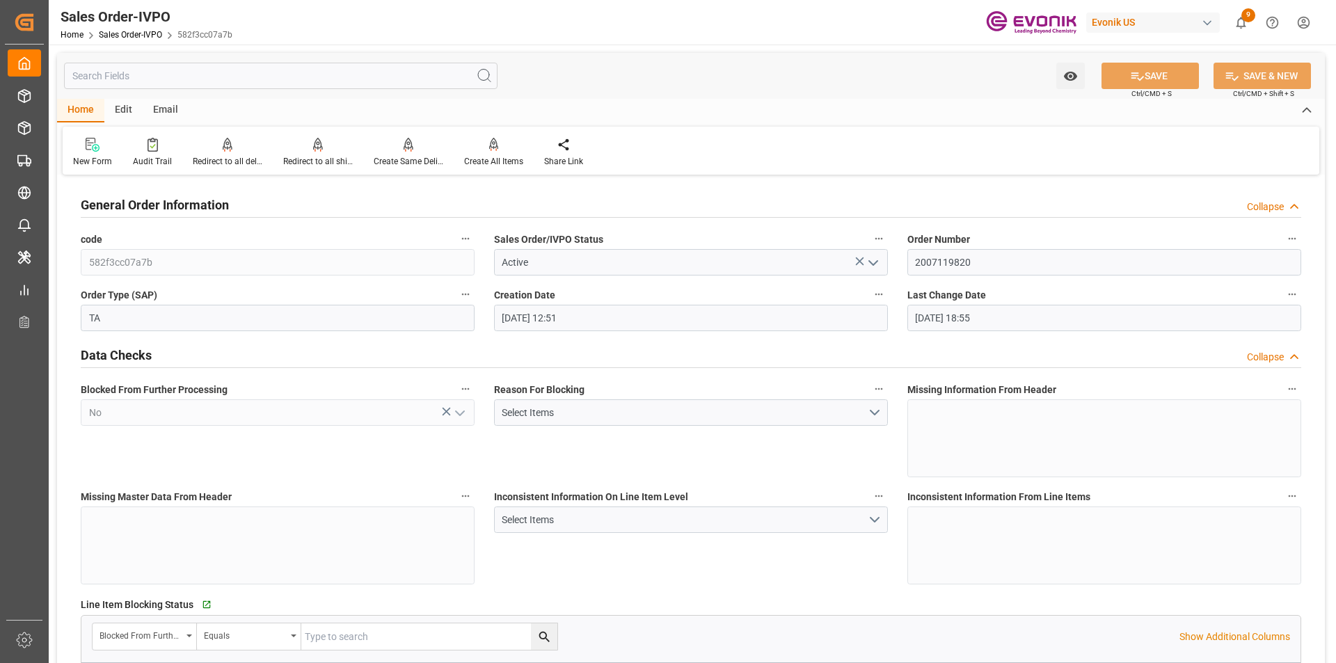
click at [159, 81] on input "text" at bounding box center [280, 76] width 433 height 26
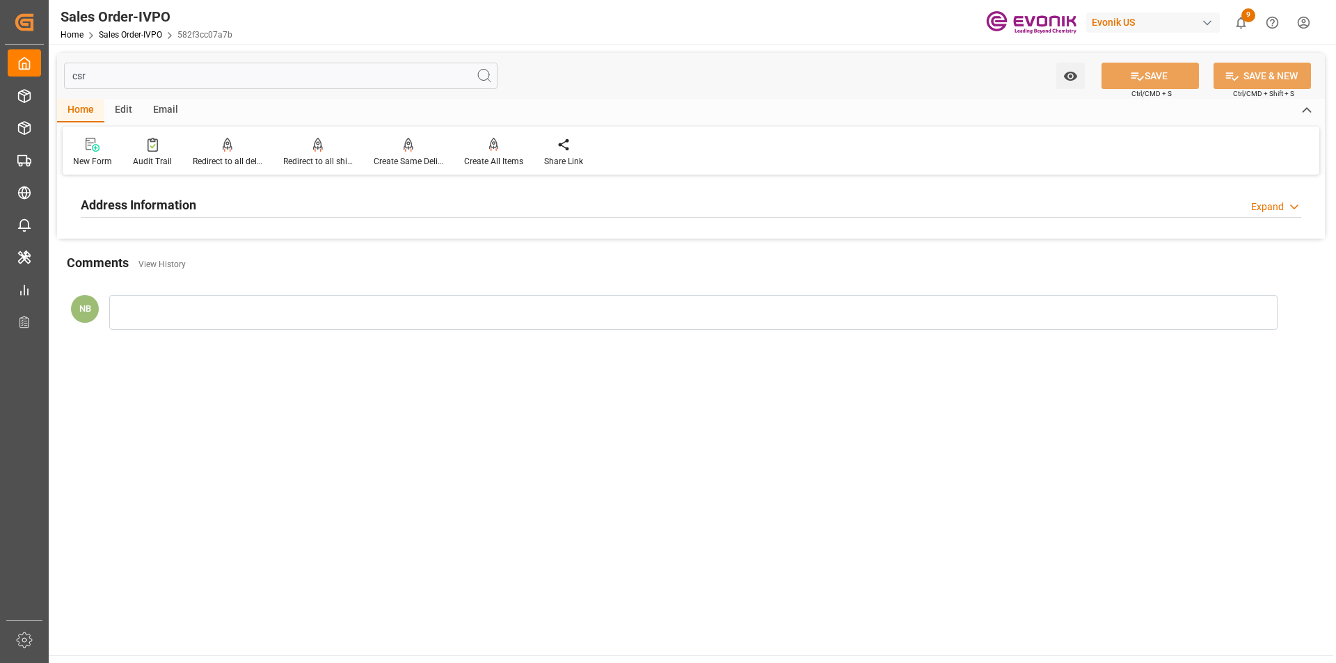
type input "csr"
click at [865, 200] on div "Address Information Expand" at bounding box center [691, 204] width 1220 height 26
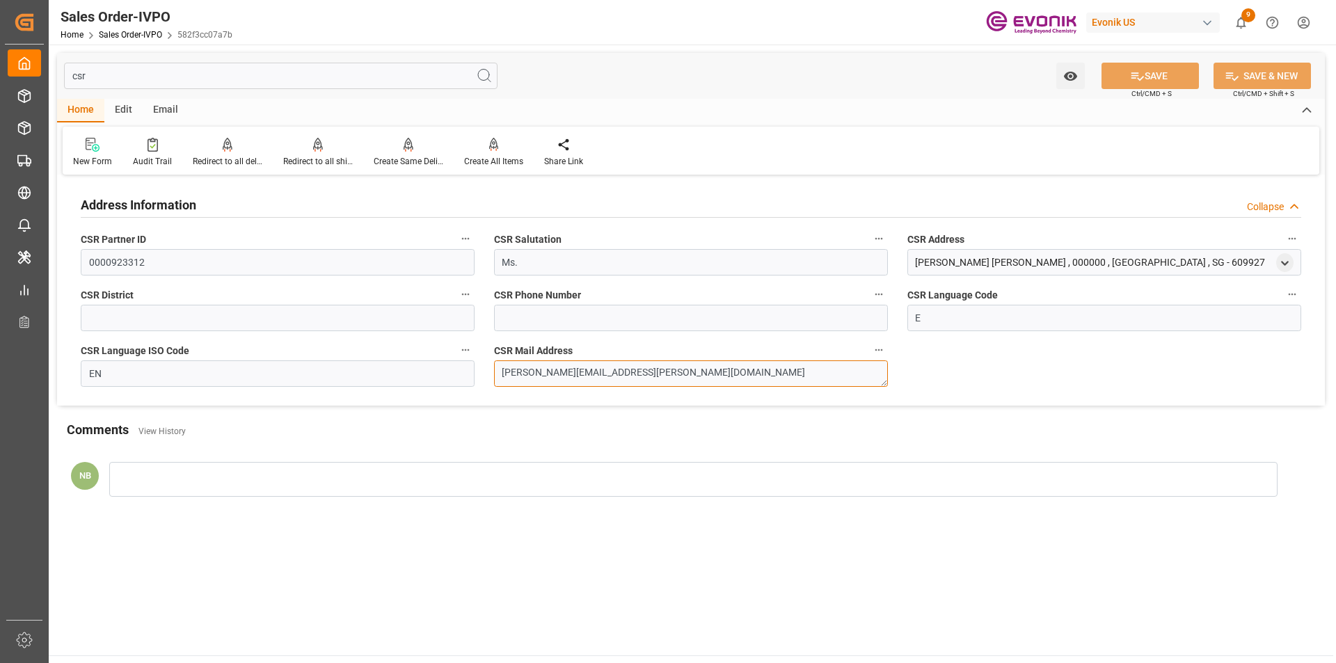
drag, startPoint x: 655, startPoint y: 378, endPoint x: 446, endPoint y: 367, distance: 209.0
click at [446, 367] on div "Address Information Collapse CSR Partner ID 0000923312 CSR Salutation Ms. CSR A…" at bounding box center [690, 292] width 1267 height 227
